Goal: Task Accomplishment & Management: Use online tool/utility

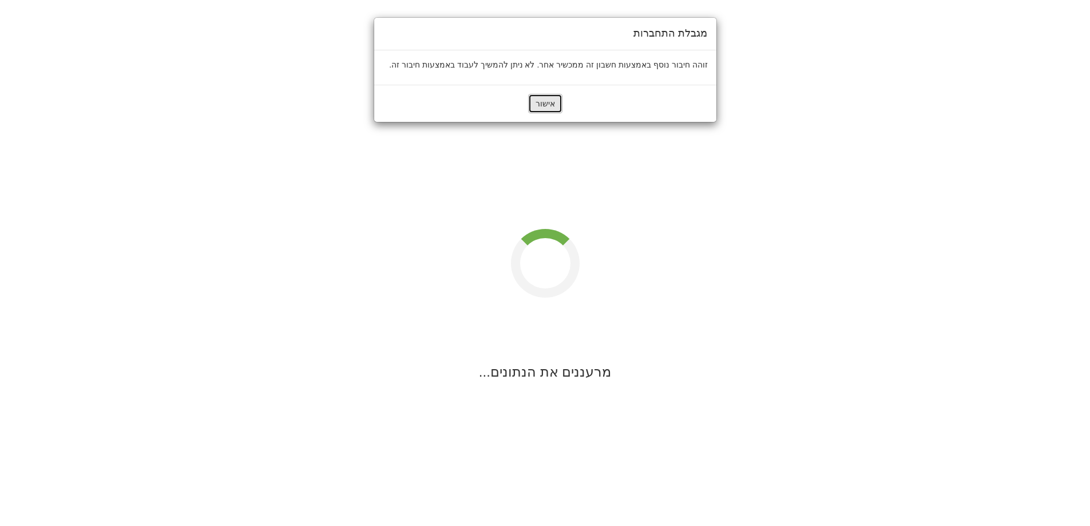
click at [556, 99] on button "אישור" at bounding box center [545, 103] width 34 height 19
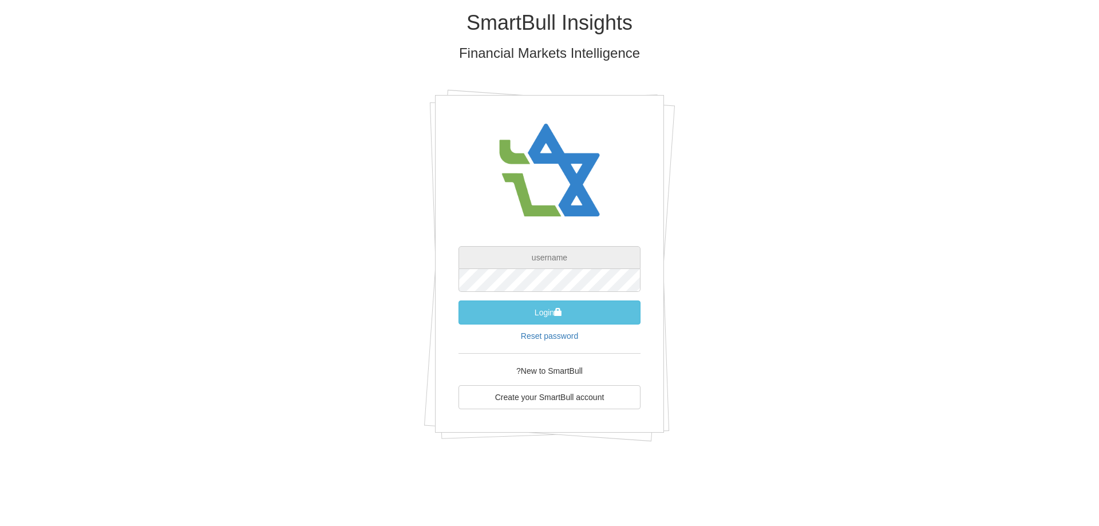
type input "[PERSON_NAME][EMAIL_ADDRESS][DOMAIN_NAME]"
click at [594, 313] on button "Login" at bounding box center [549, 313] width 182 height 24
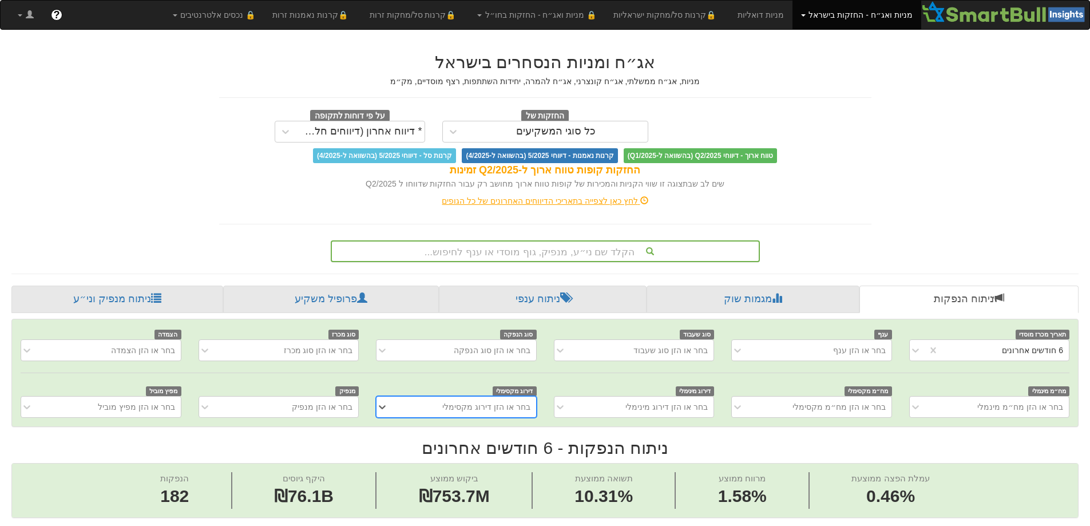
click at [624, 251] on div "הקלד שם ני״ע, מנפיק, גוף מוסדי או ענף לחיפוש..." at bounding box center [545, 251] width 429 height 22
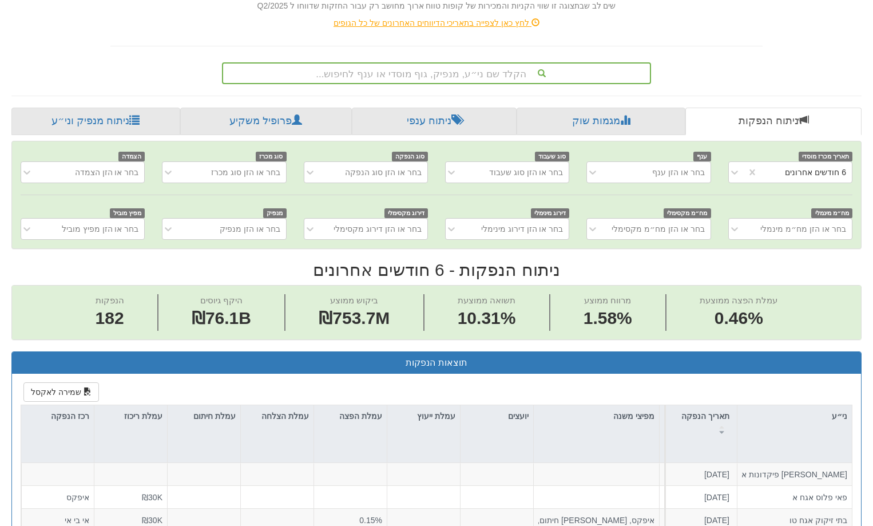
scroll to position [422, 0]
